Goal: Navigation & Orientation: Find specific page/section

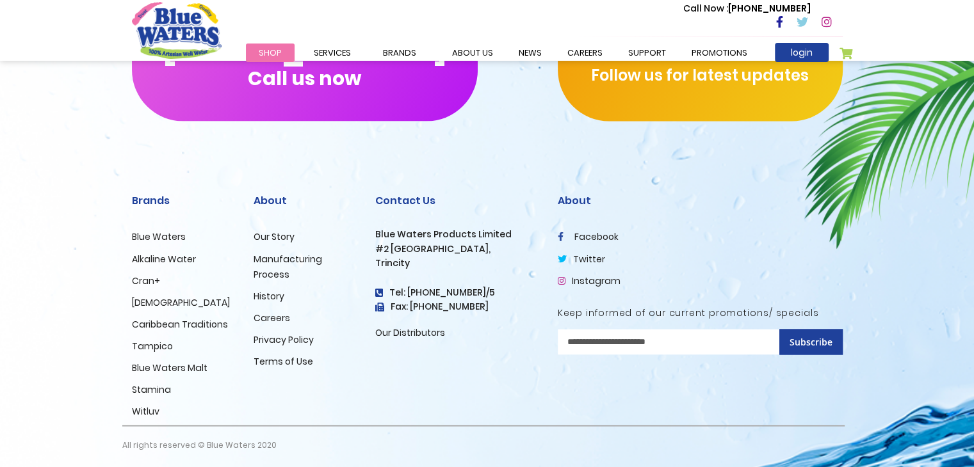
scroll to position [2204, 0]
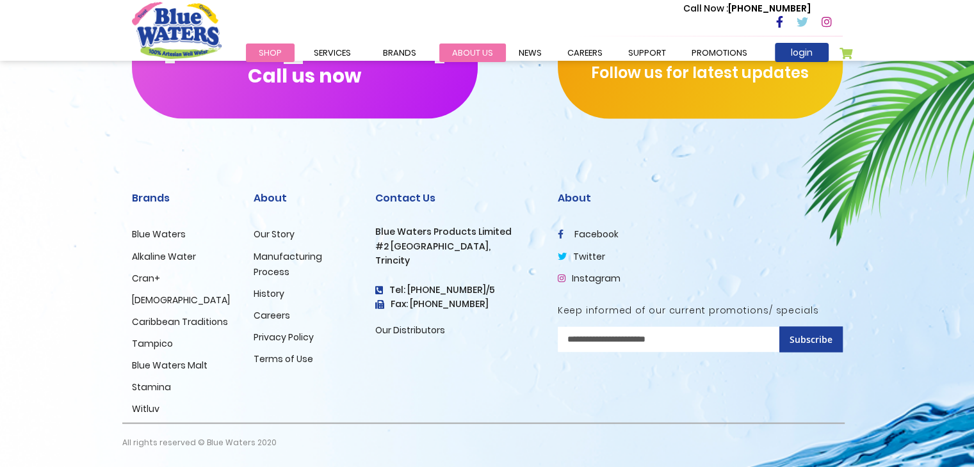
click at [478, 54] on link "about us" at bounding box center [472, 53] width 67 height 19
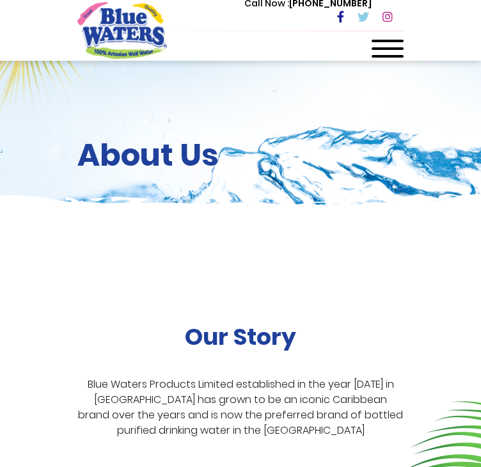
click at [400, 56] on span at bounding box center [388, 56] width 32 height 3
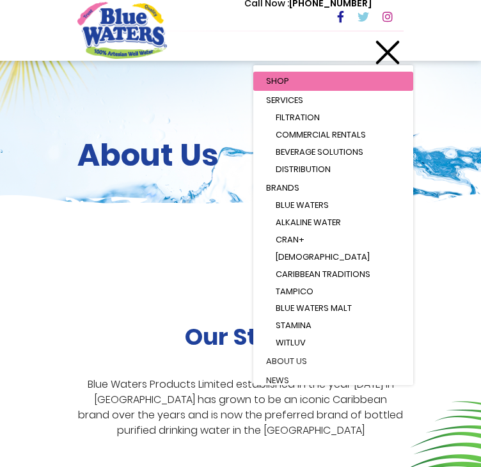
click at [128, 143] on h2 "About Us" at bounding box center [240, 155] width 326 height 37
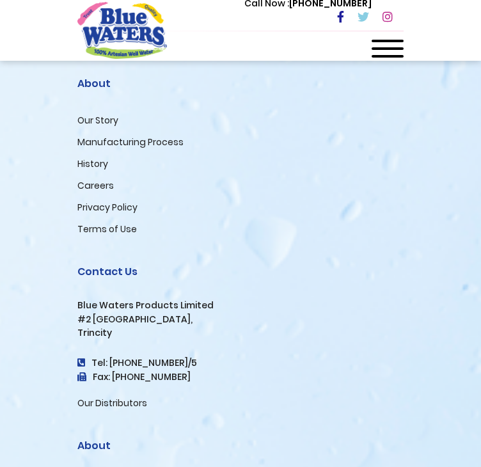
scroll to position [2883, 0]
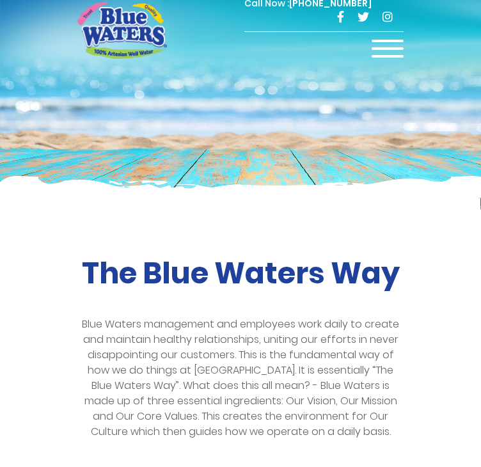
click at [384, 46] on div at bounding box center [388, 53] width 32 height 26
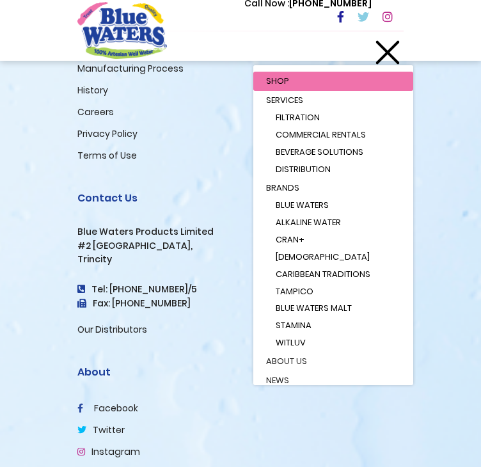
scroll to position [3014, 0]
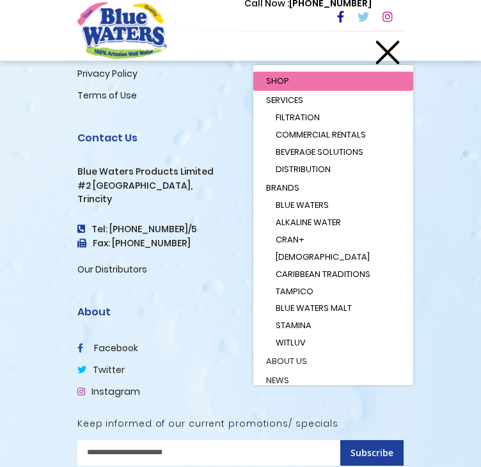
click at [172, 284] on div "About facebook twitter Instagram Keep informed of our current promotions/ speci…" at bounding box center [241, 383] width 346 height 198
